Goal: Task Accomplishment & Management: Manage account settings

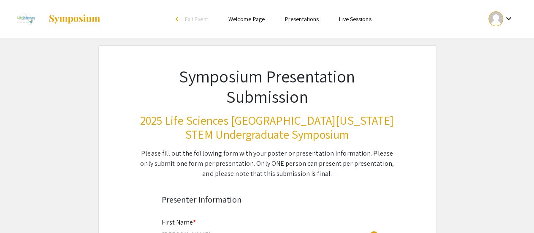
drag, startPoint x: 184, startPoint y: 16, endPoint x: 192, endPoint y: 4, distance: 14.4
click at [185, 16] on span "Exit Event" at bounding box center [196, 19] width 23 height 8
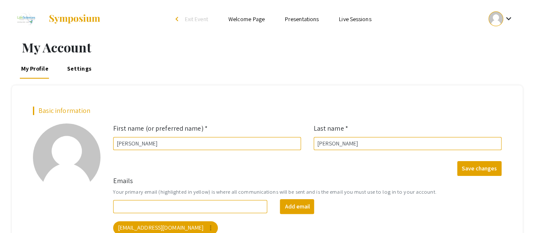
scroll to position [71, 0]
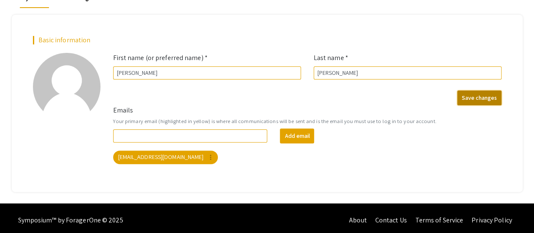
click at [480, 95] on button "Save changes" at bounding box center [479, 97] width 44 height 15
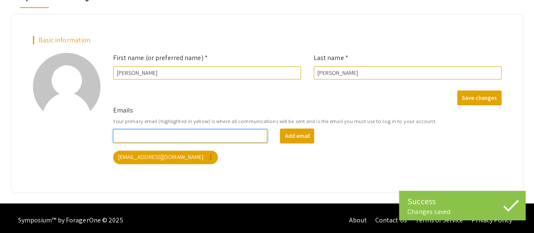
click at [193, 133] on input "Emails" at bounding box center [190, 135] width 155 height 13
type input "mailpjpatel@gmail.com"
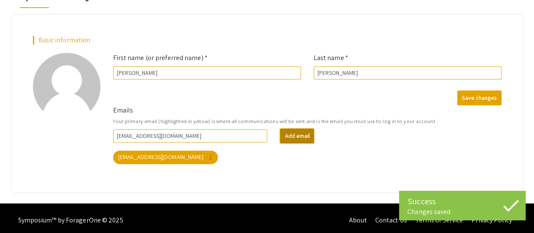
click at [301, 134] on button "Add email" at bounding box center [297, 135] width 34 height 15
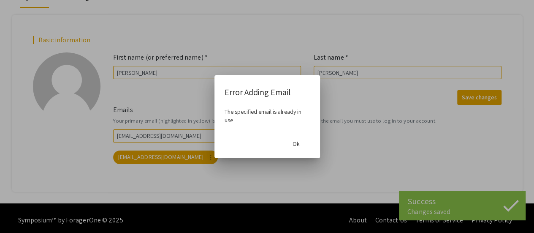
scroll to position [0, 0]
click at [301, 143] on button "Ok" at bounding box center [296, 143] width 27 height 15
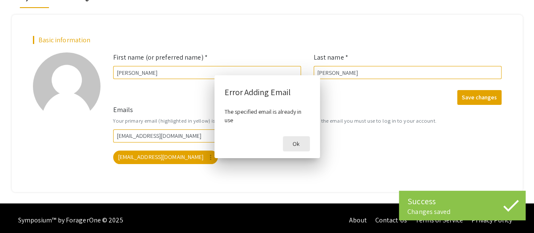
scroll to position [71, 0]
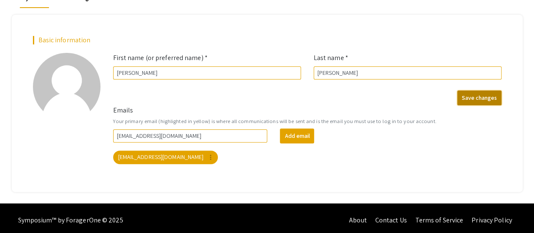
click at [493, 96] on button "Save changes" at bounding box center [479, 97] width 44 height 15
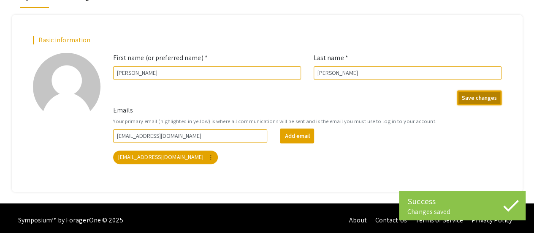
scroll to position [0, 0]
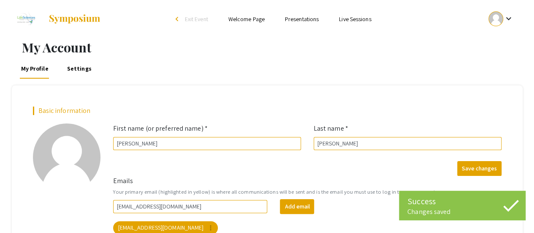
click at [242, 22] on link "Welcome Page" at bounding box center [246, 19] width 36 height 8
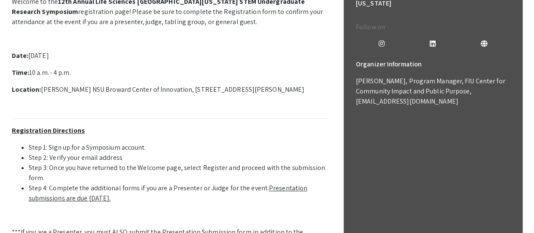
scroll to position [250, 0]
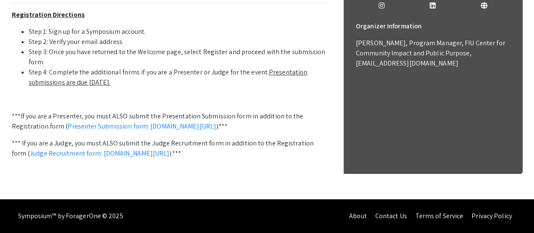
scroll to position [365, 0]
